Goal: Task Accomplishment & Management: Manage account settings

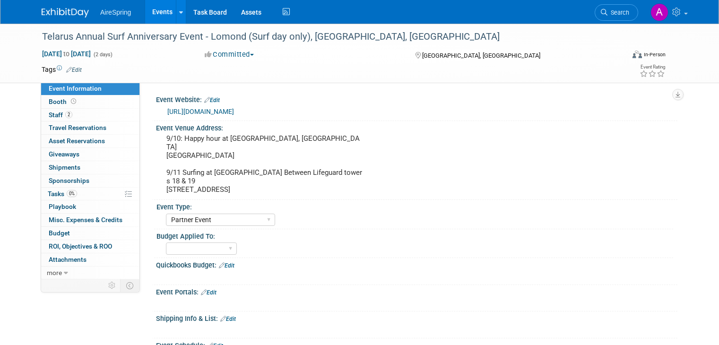
select select "Partner Event"
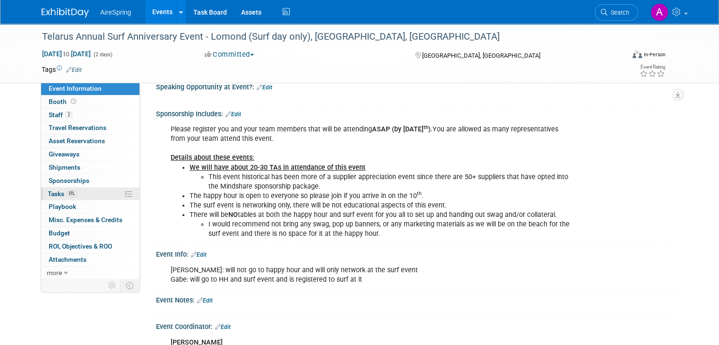
click at [67, 191] on span "0%" at bounding box center [72, 193] width 10 height 7
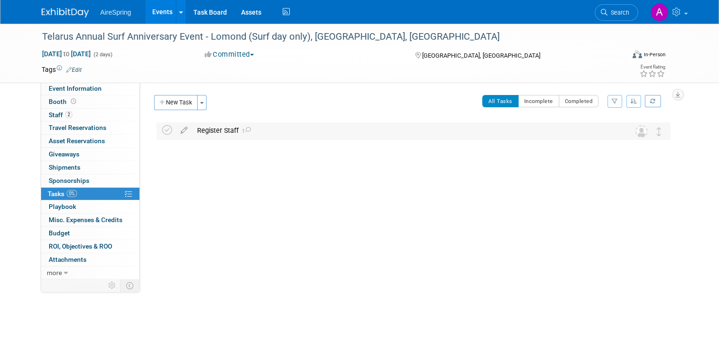
click at [253, 133] on div "Register Staff 1" at bounding box center [404, 130] width 424 height 16
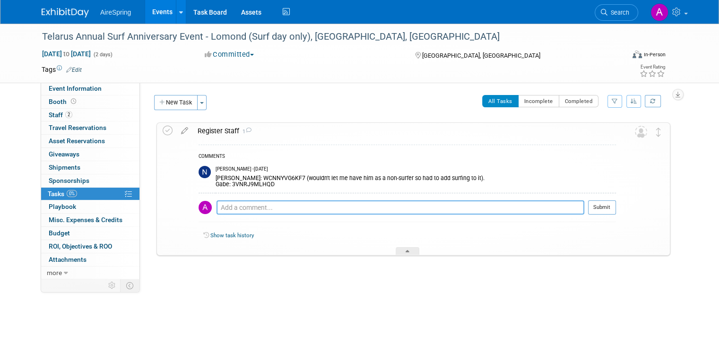
click at [341, 209] on textarea at bounding box center [400, 207] width 368 height 14
paste textarea "2XNLVYWTYXR"
type textarea "[PERSON_NAME]: 2XNLVYWTYXR"
click at [611, 210] on button "Submit" at bounding box center [602, 207] width 28 height 14
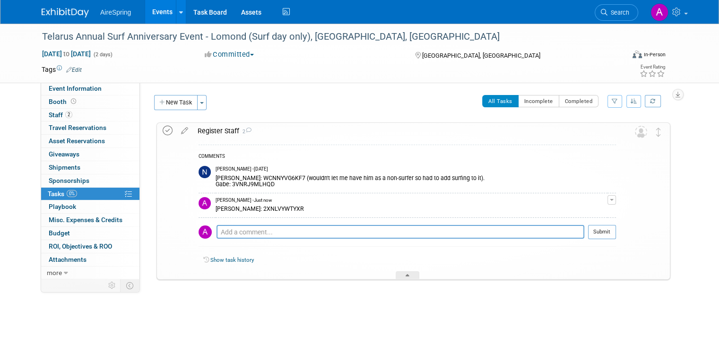
click at [163, 130] on icon at bounding box center [168, 131] width 10 height 10
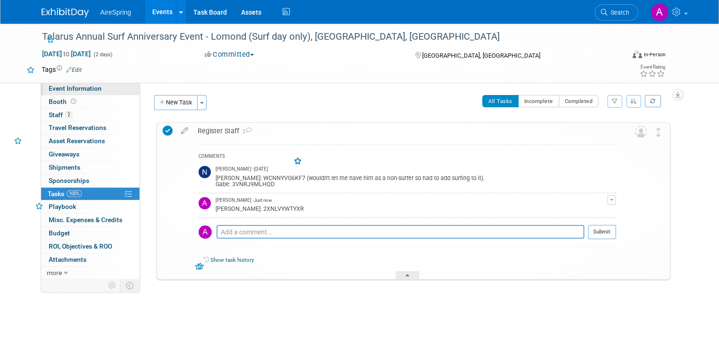
click at [71, 94] on link "Event Information" at bounding box center [90, 88] width 98 height 13
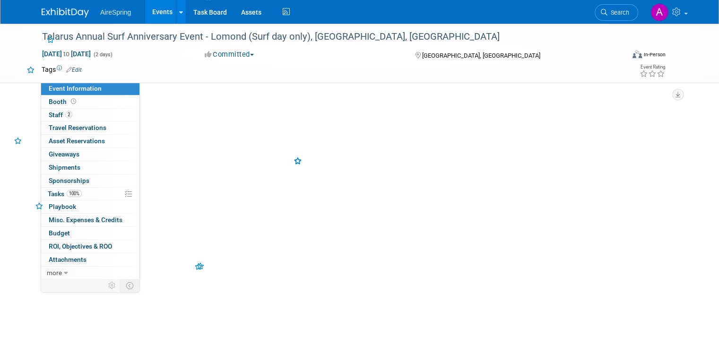
select select "Partner Event"
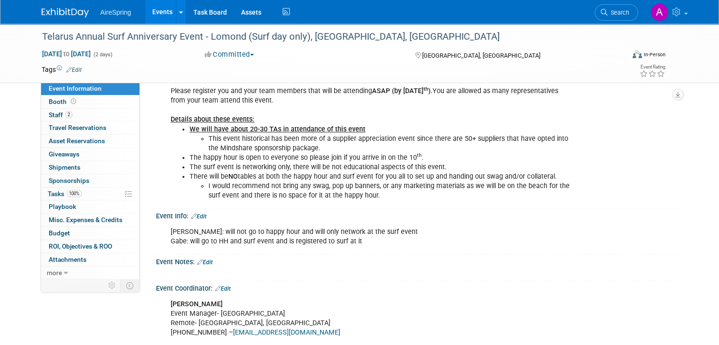
scroll to position [425, 0]
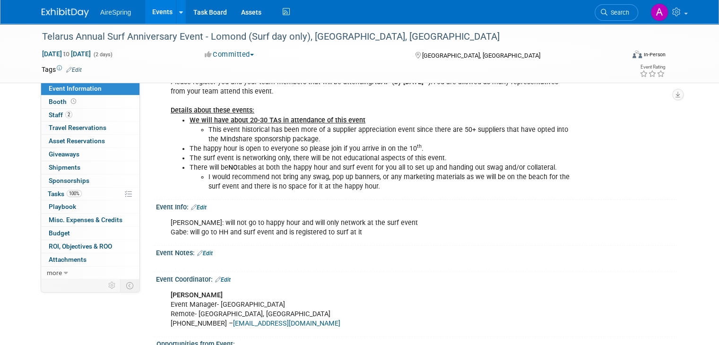
click at [192, 204] on link "Edit" at bounding box center [199, 207] width 16 height 7
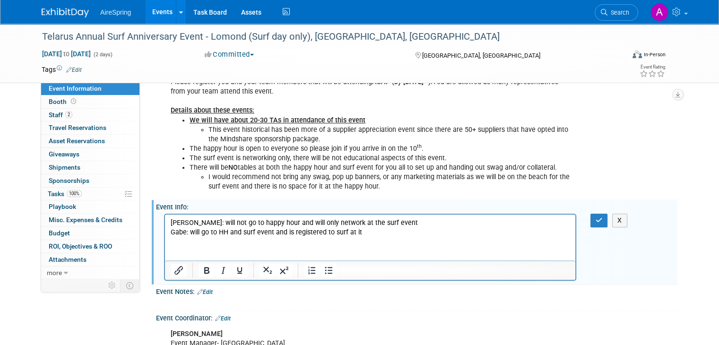
scroll to position [0, 0]
click at [345, 235] on p "[PERSON_NAME]: will not go to happy hour and will only network at the surf even…" at bounding box center [370, 227] width 399 height 19
click at [381, 234] on p "[PERSON_NAME]: will not go to happy hour and will only network at the surf even…" at bounding box center [370, 227] width 399 height 19
drag, startPoint x: 394, startPoint y: 232, endPoint x: 293, endPoint y: 437, distance: 229.0
click at [165, 234] on html "[PERSON_NAME]: will not go to happy hour and will only network at the surf even…" at bounding box center [370, 225] width 410 height 23
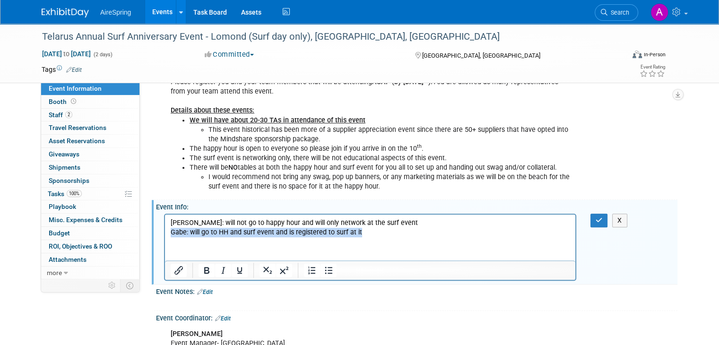
copy p "Gabe: will go to HH and surf event and is registered to surf at it"
click at [389, 235] on p "[PERSON_NAME]: will not go to happy hour and will only network at the surf even…" at bounding box center [370, 227] width 399 height 19
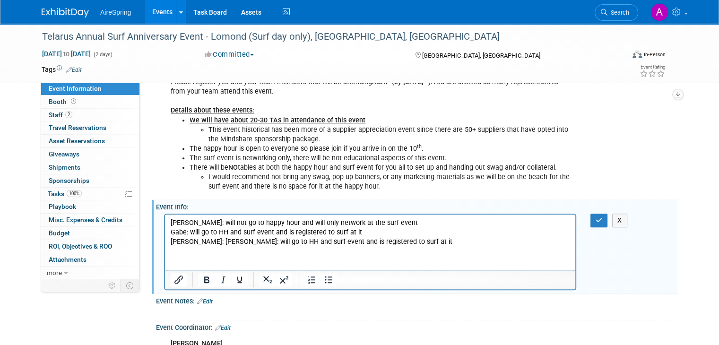
click at [216, 242] on p "[PERSON_NAME]: will not go to happy hour and will only network at the surf even…" at bounding box center [370, 232] width 399 height 28
click at [186, 231] on p "[PERSON_NAME]: will not go to happy hour and will only network at the surf even…" at bounding box center [370, 232] width 399 height 28
click at [327, 232] on p "[PERSON_NAME]: will not go to happy hour and will only network at the surf even…" at bounding box center [370, 232] width 399 height 28
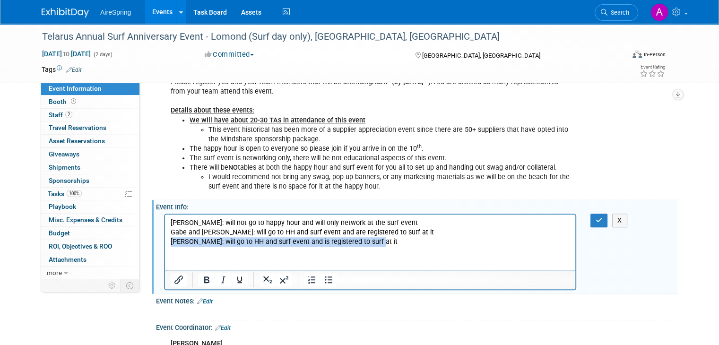
drag, startPoint x: 381, startPoint y: 246, endPoint x: 148, endPoint y: 249, distance: 232.6
click at [165, 246] on html "[PERSON_NAME]: will not go to happy hour and will only network at the surf even…" at bounding box center [370, 230] width 410 height 32
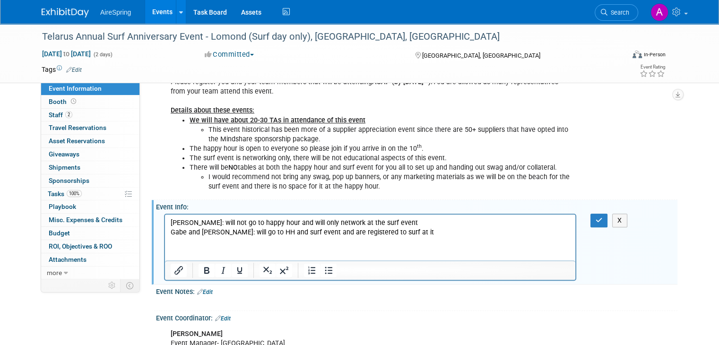
click at [615, 214] on div "X" at bounding box center [604, 221] width 28 height 14
click at [606, 214] on button "button" at bounding box center [598, 221] width 17 height 14
